Goal: Find specific page/section: Find specific page/section

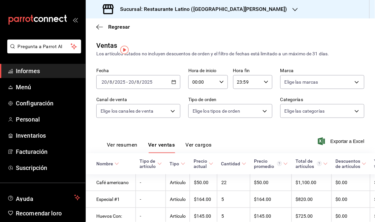
click at [46, 75] on span "Informes" at bounding box center [48, 71] width 64 height 9
click at [18, 71] on font "Informes" at bounding box center [28, 71] width 24 height 7
click at [17, 71] on font "Informes" at bounding box center [28, 71] width 24 height 7
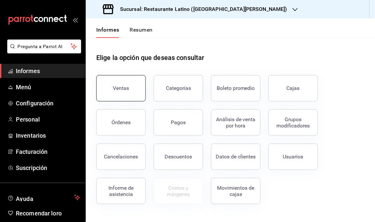
click at [128, 94] on button "Ventas" at bounding box center [121, 88] width 50 height 26
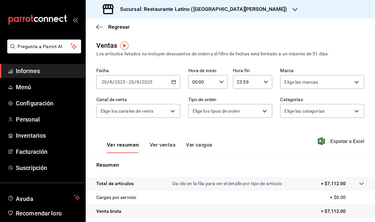
click at [244, 7] on div "Sucursal: Restaurante Latino ([GEOGRAPHIC_DATA][PERSON_NAME])" at bounding box center [196, 9] width 210 height 18
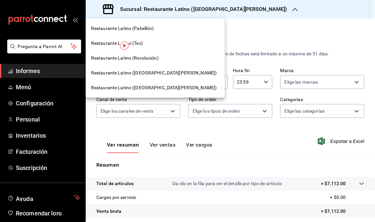
click at [135, 58] on font "Restaurante Latino (Revolución)" at bounding box center [125, 57] width 68 height 5
